Goal: Transaction & Acquisition: Purchase product/service

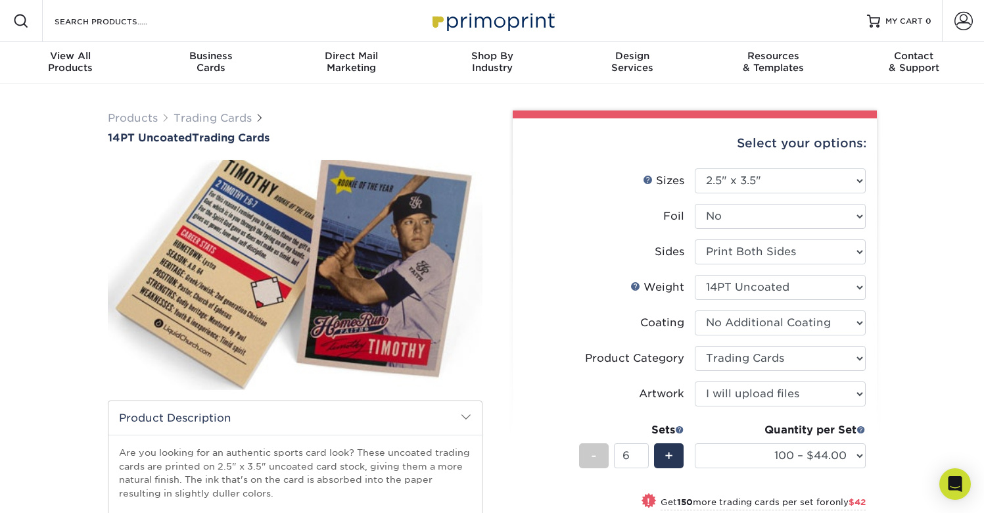
select select "2.50x3.50"
select select "c2f9bce9-36c2-409d-b101-c29d9d031e18"
select select "upload"
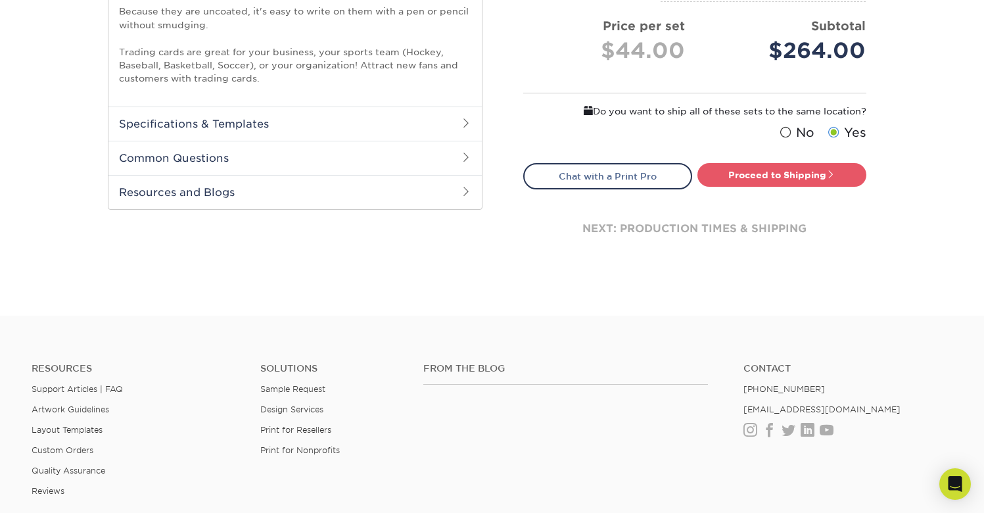
scroll to position [513, 0]
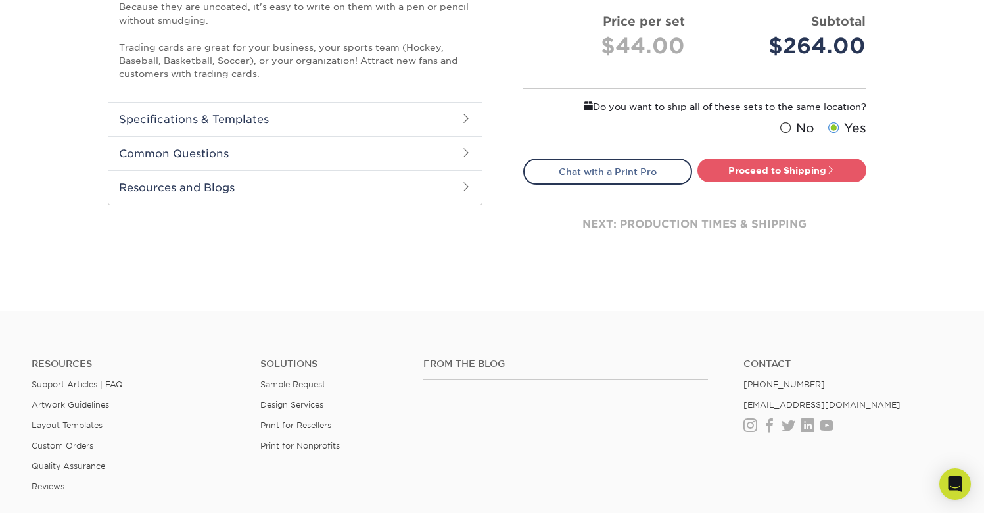
click at [272, 153] on h2 "Common Questions" at bounding box center [294, 153] width 373 height 34
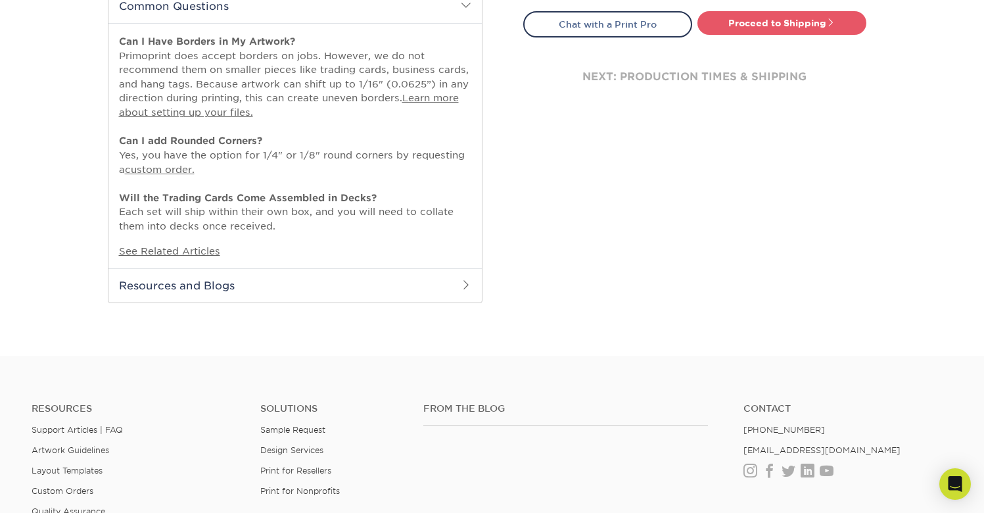
scroll to position [663, 0]
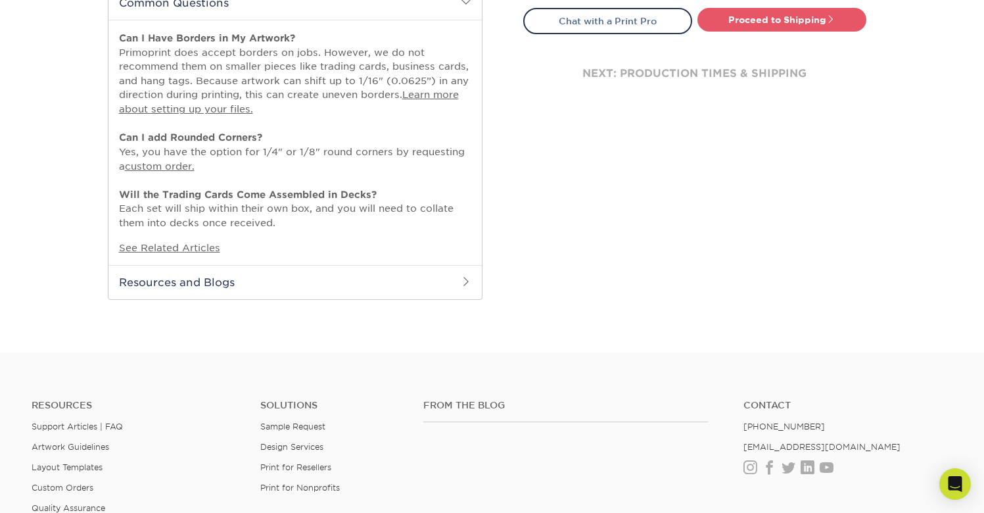
click at [322, 290] on h2 "Resources and Blogs" at bounding box center [294, 282] width 373 height 34
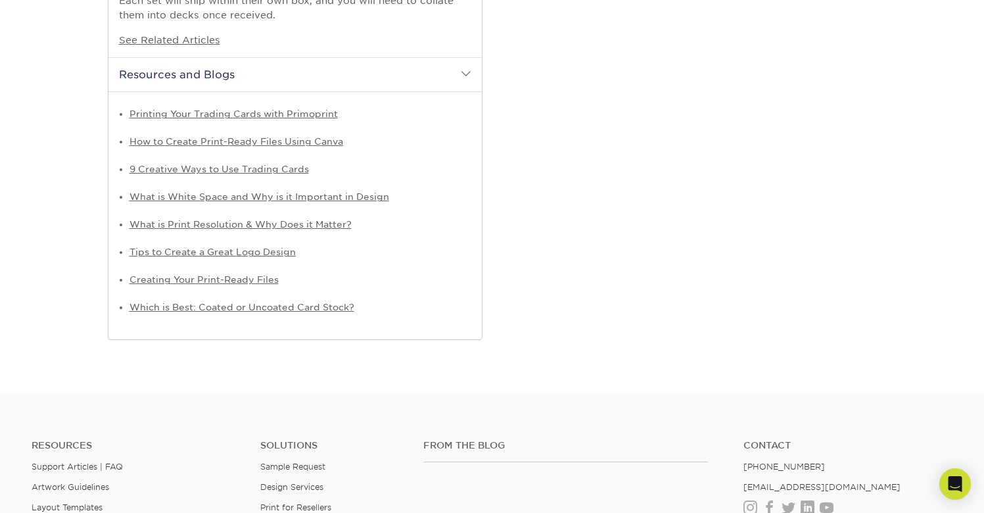
scroll to position [874, 0]
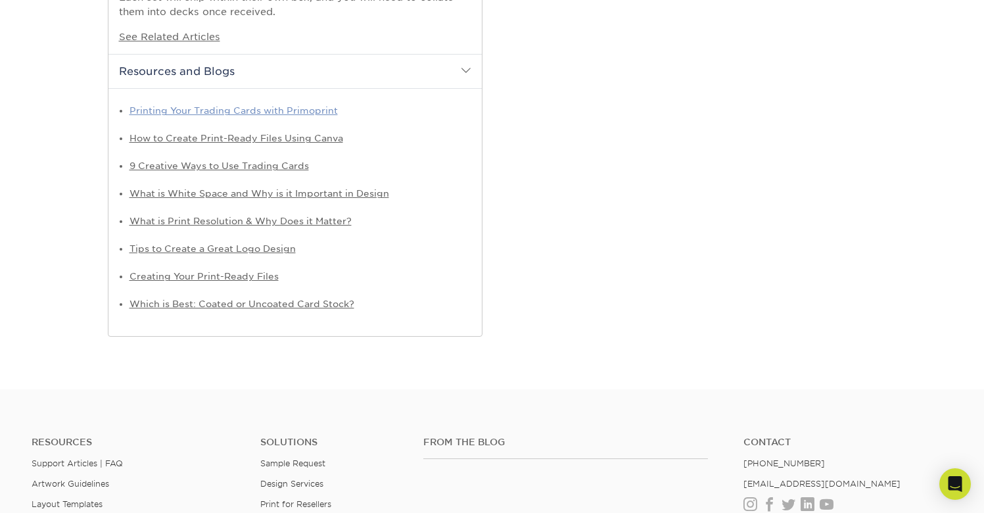
click at [310, 116] on link "Printing Your Trading Cards with Primoprint" at bounding box center [233, 110] width 208 height 11
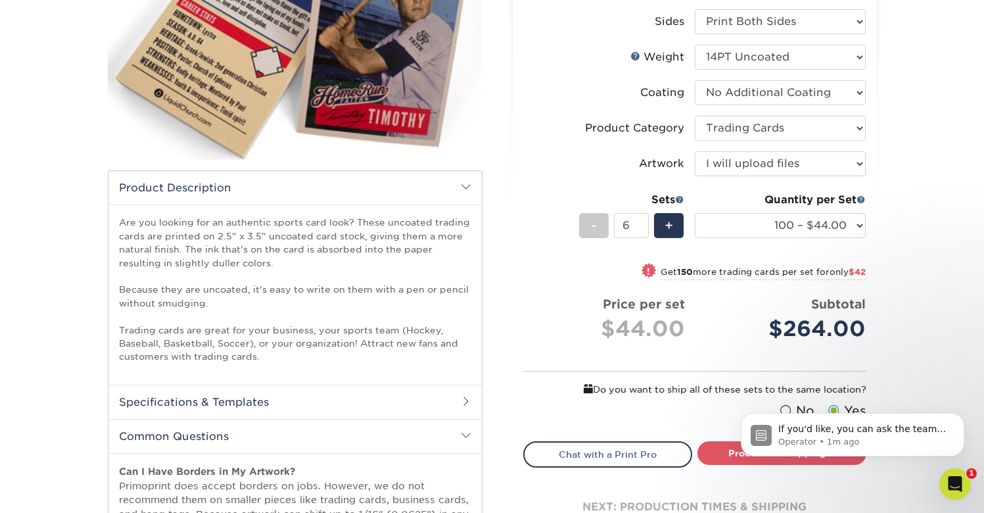
scroll to position [232, 0]
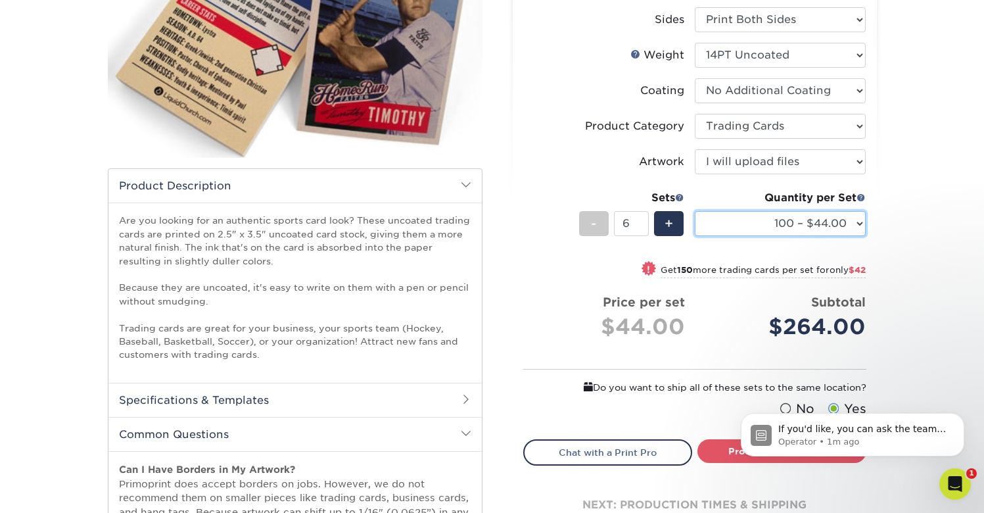
click at [854, 225] on select "100 – $44.00 250 – $51.00 500 – $54.00 1000 – $78.00 2500 – $148.00 5000 – $198…" at bounding box center [780, 223] width 171 height 25
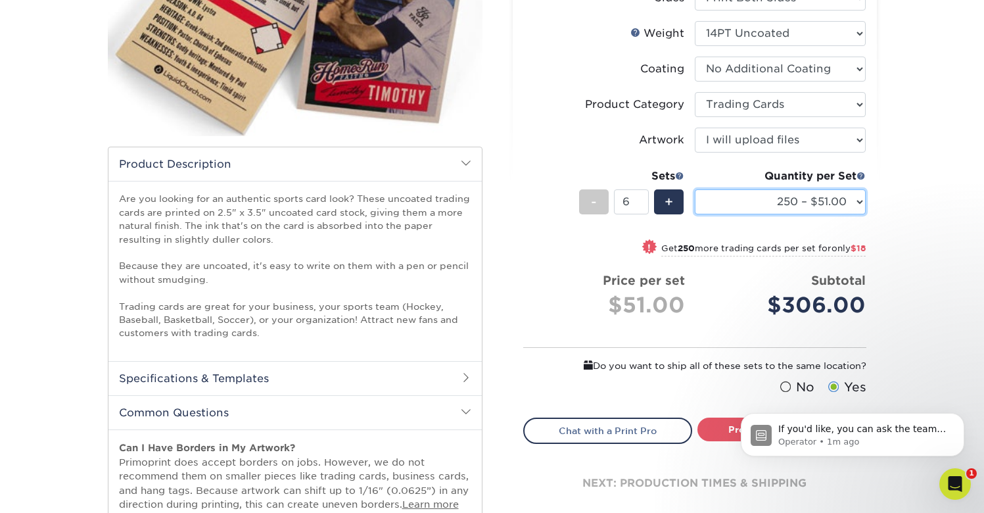
scroll to position [248, 0]
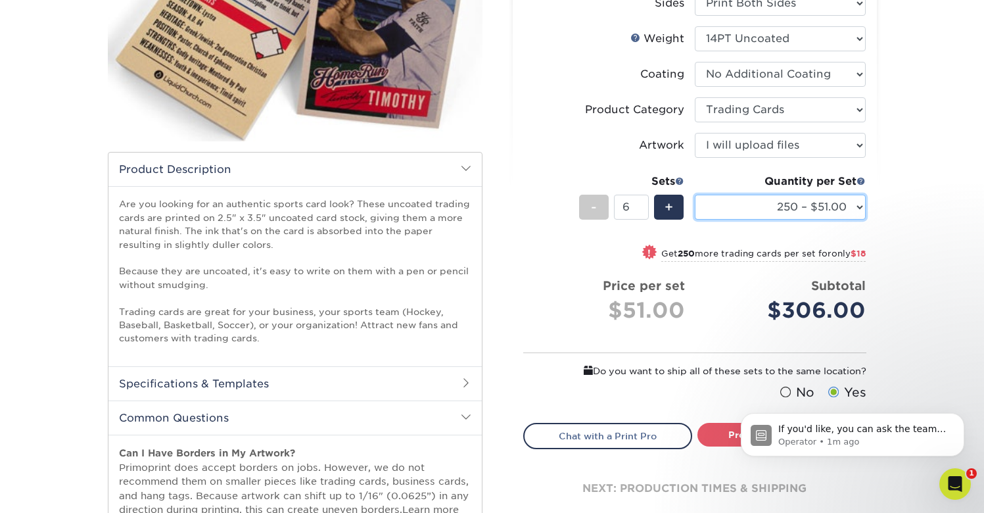
click at [859, 205] on select "100 – $44.00 250 – $51.00 500 – $54.00 1000 – $78.00 2500 – $148.00 5000 – $198…" at bounding box center [780, 207] width 171 height 25
select select "100 – $44.00"
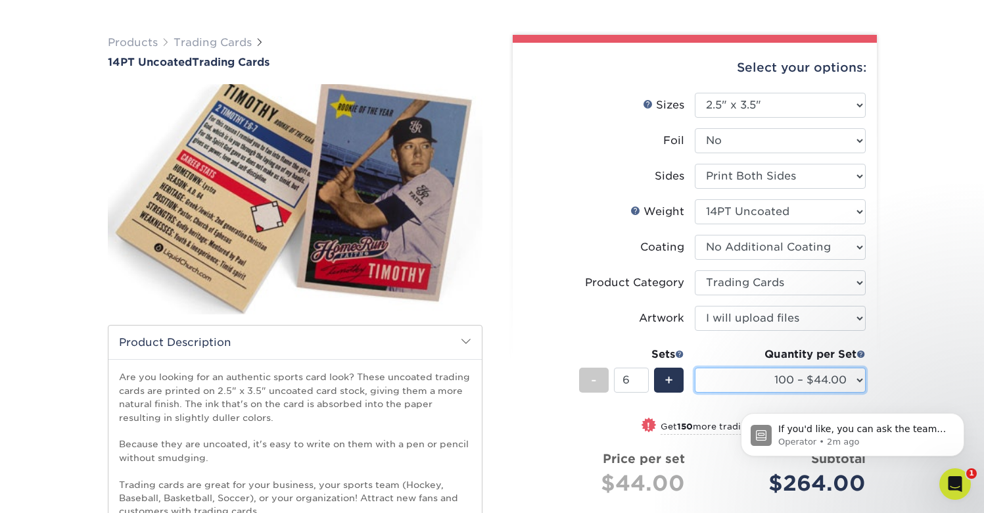
scroll to position [77, 0]
